Goal: Find specific page/section

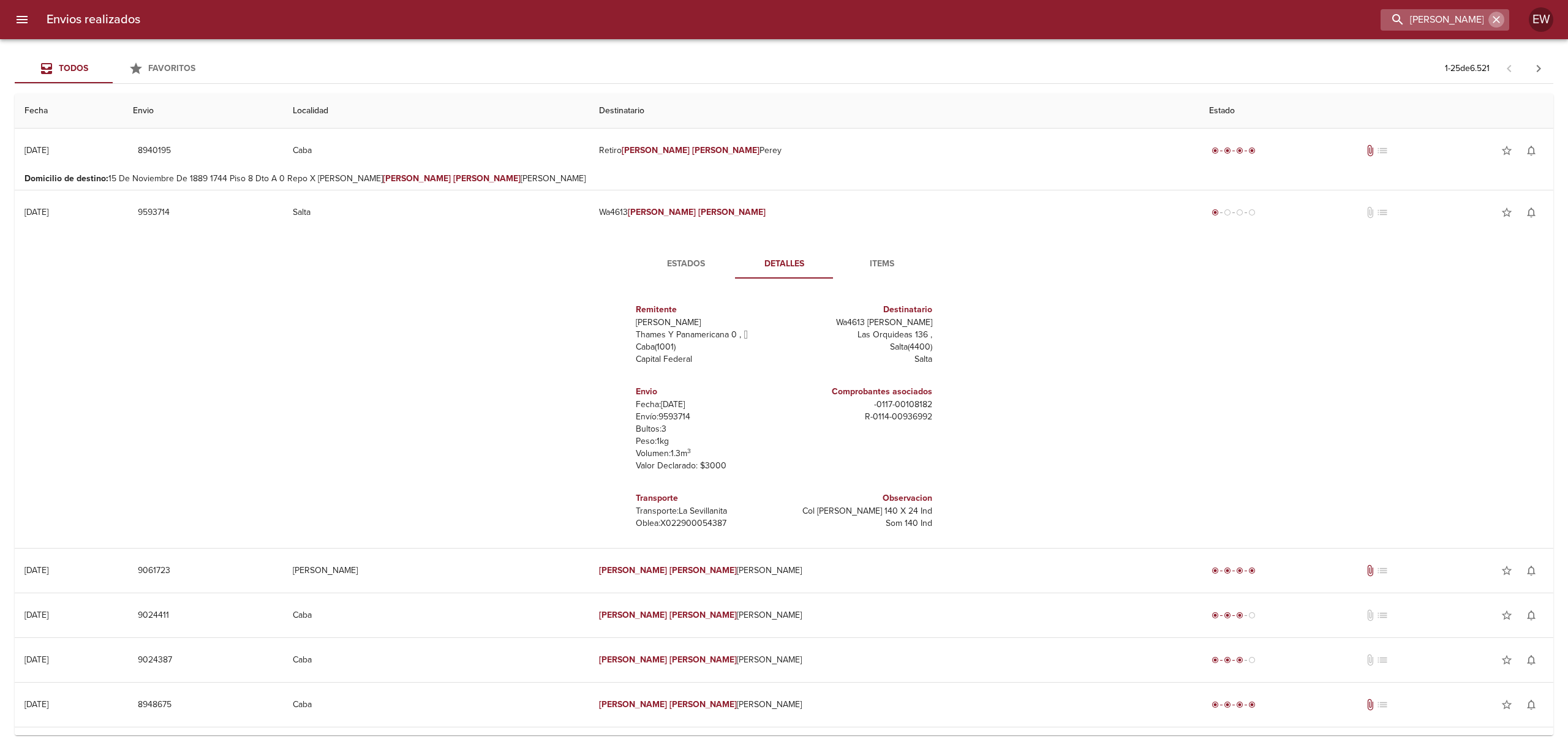
click at [1495, 16] on icon "button" at bounding box center [1496, 20] width 12 height 12
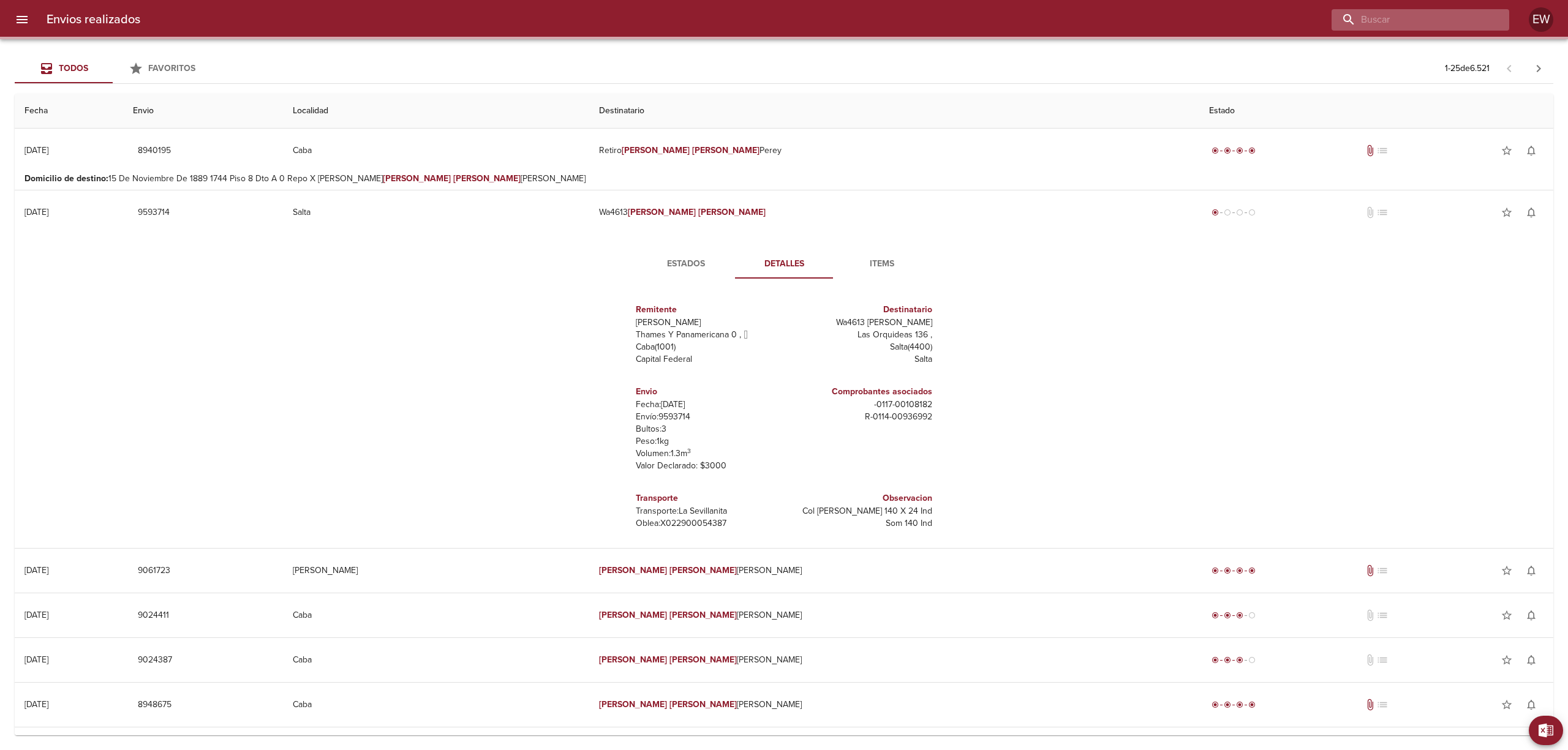
click at [1444, 18] on input "buscar" at bounding box center [1410, 20] width 157 height 22
paste input "[PERSON_NAME]"
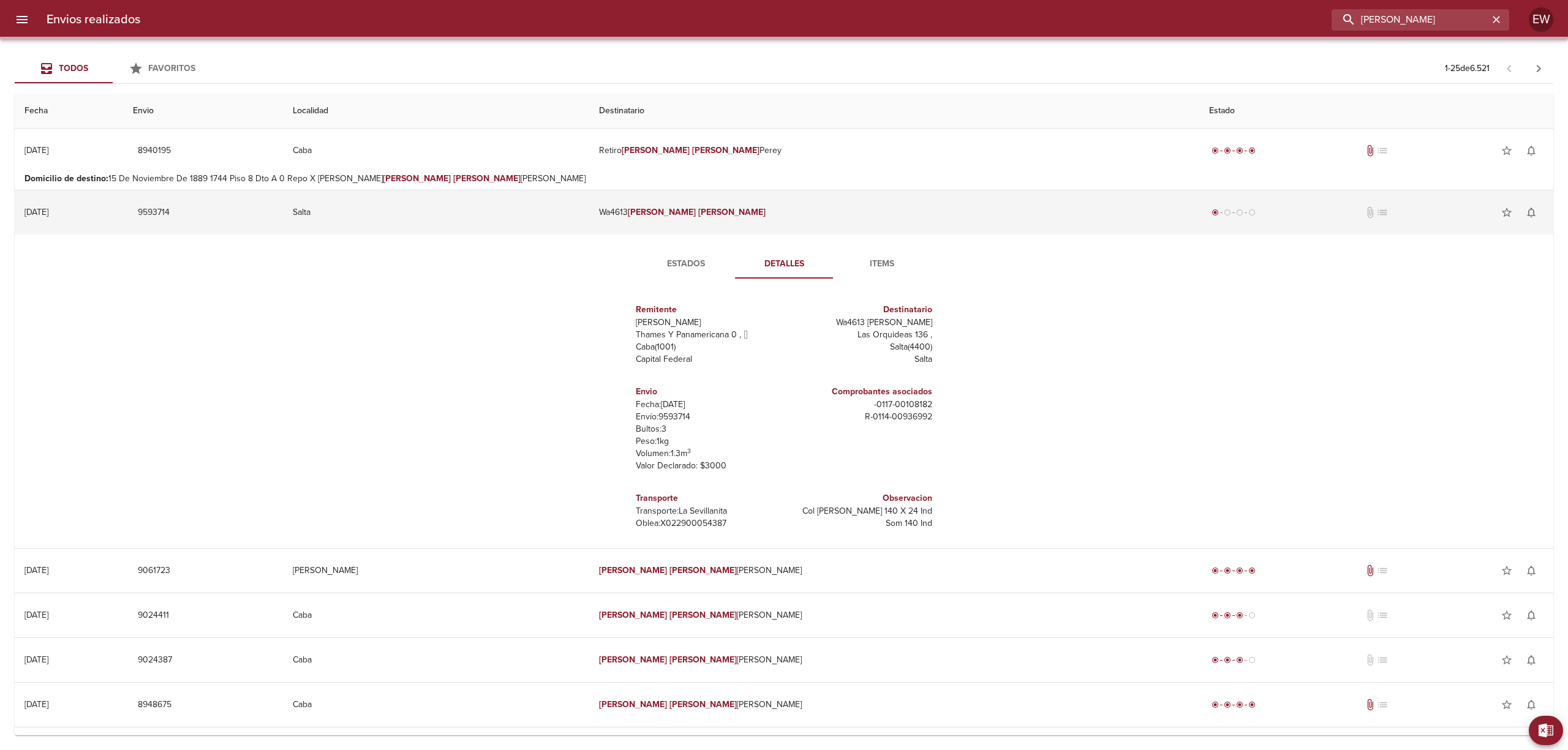
type input "[PERSON_NAME]"
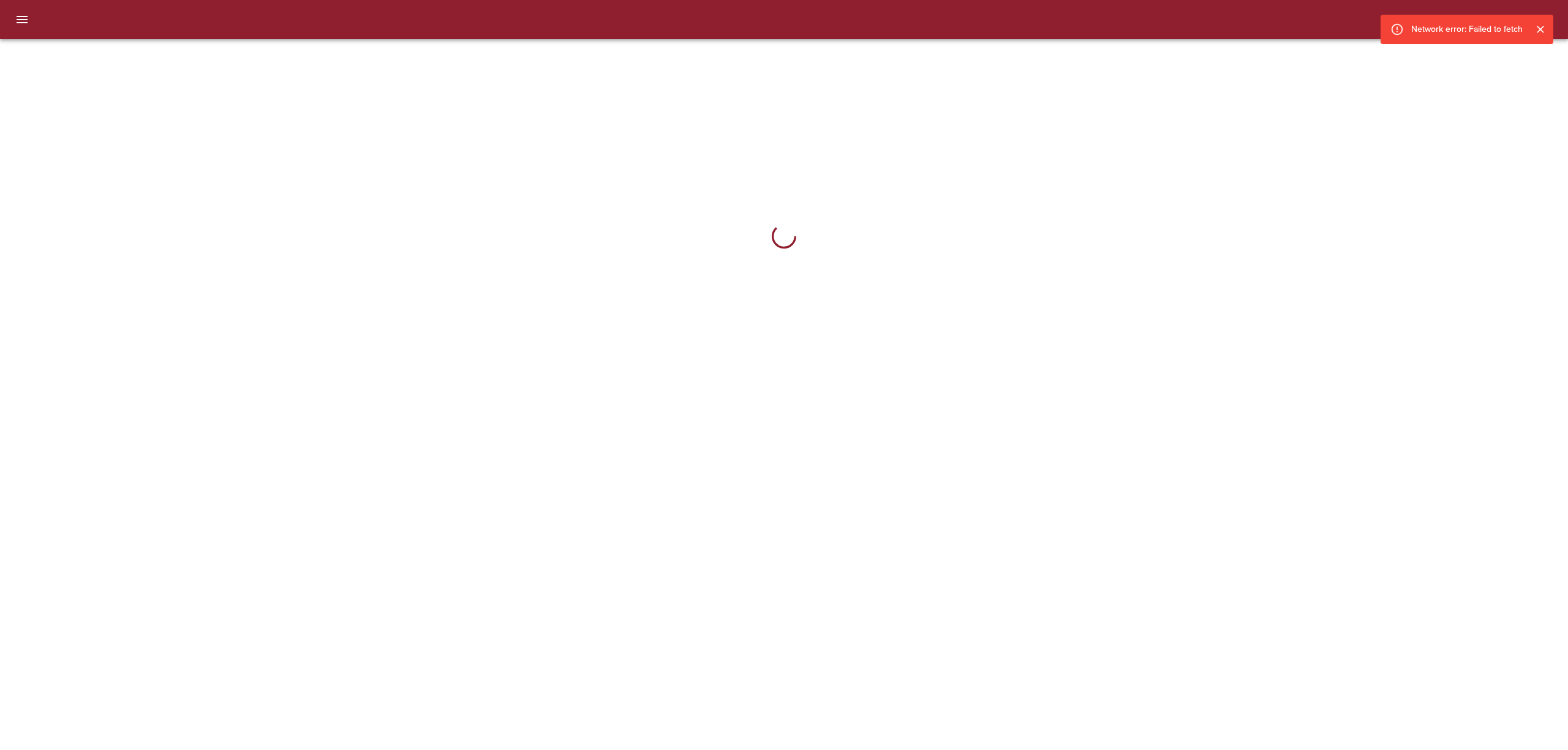
click at [1540, 23] on icon "Cerrar" at bounding box center [1540, 29] width 12 height 12
